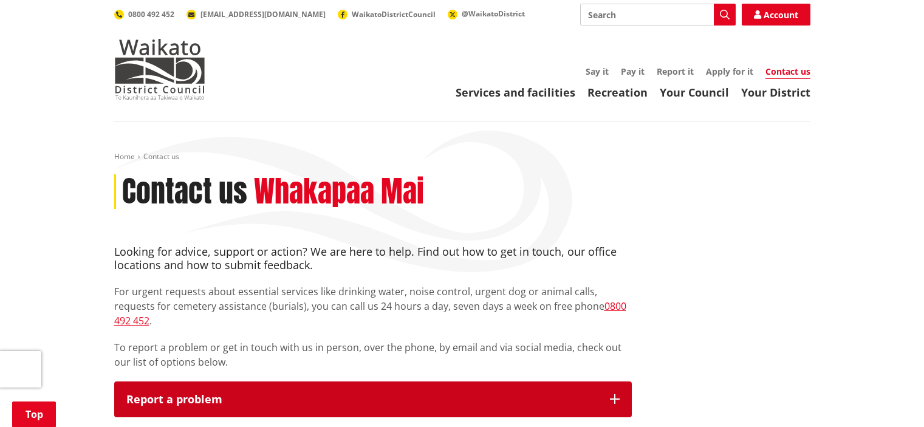
scroll to position [182, 0]
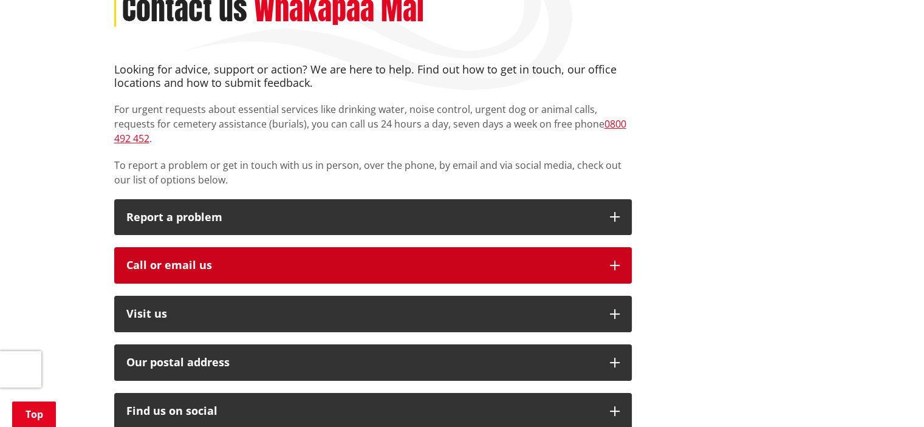
click at [618, 261] on icon "button" at bounding box center [615, 266] width 10 height 10
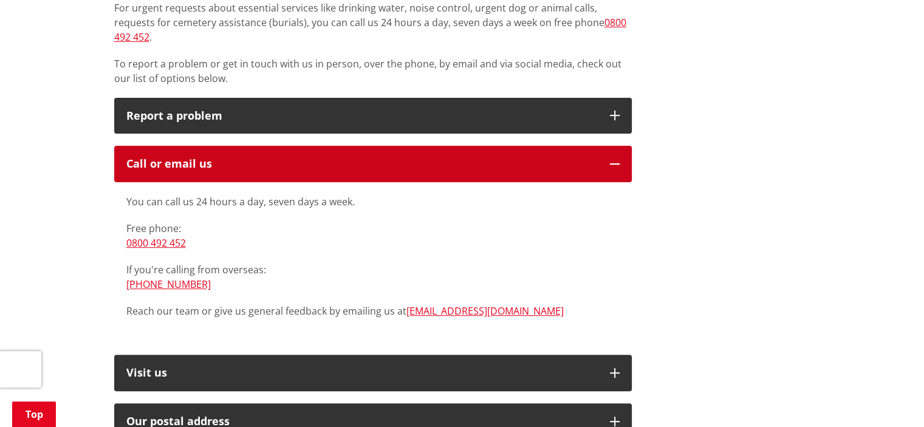
scroll to position [304, 0]
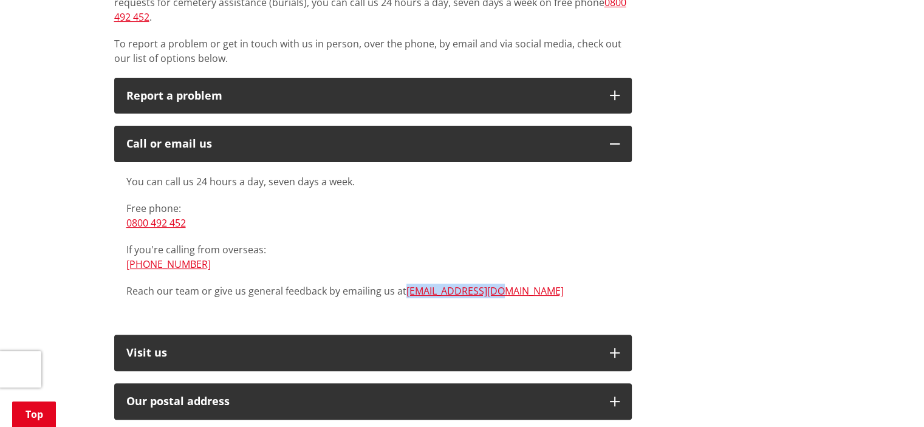
drag, startPoint x: 505, startPoint y: 276, endPoint x: 404, endPoint y: 284, distance: 101.7
click at [404, 284] on div "You can call us 24 hours a day, seven days a week. Free phone: [PHONE_NUMBER] I…" at bounding box center [372, 242] width 517 height 160
copy link "[EMAIL_ADDRESS][DOMAIN_NAME]"
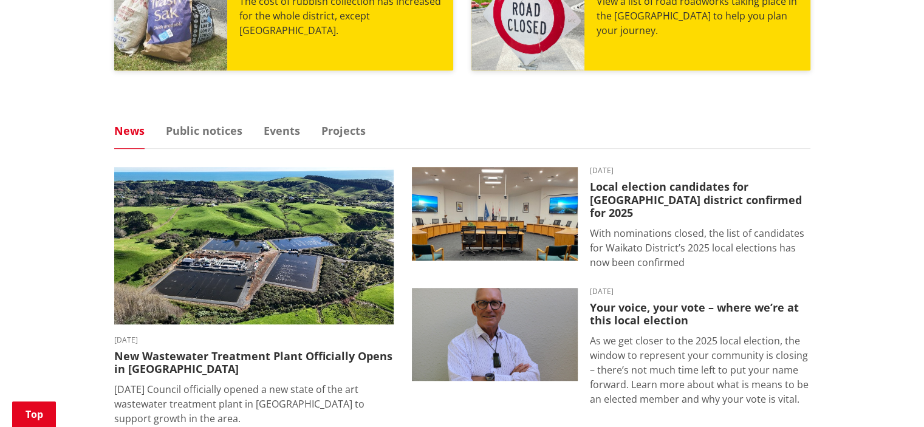
scroll to position [607, 0]
